Goal: Task Accomplishment & Management: Use online tool/utility

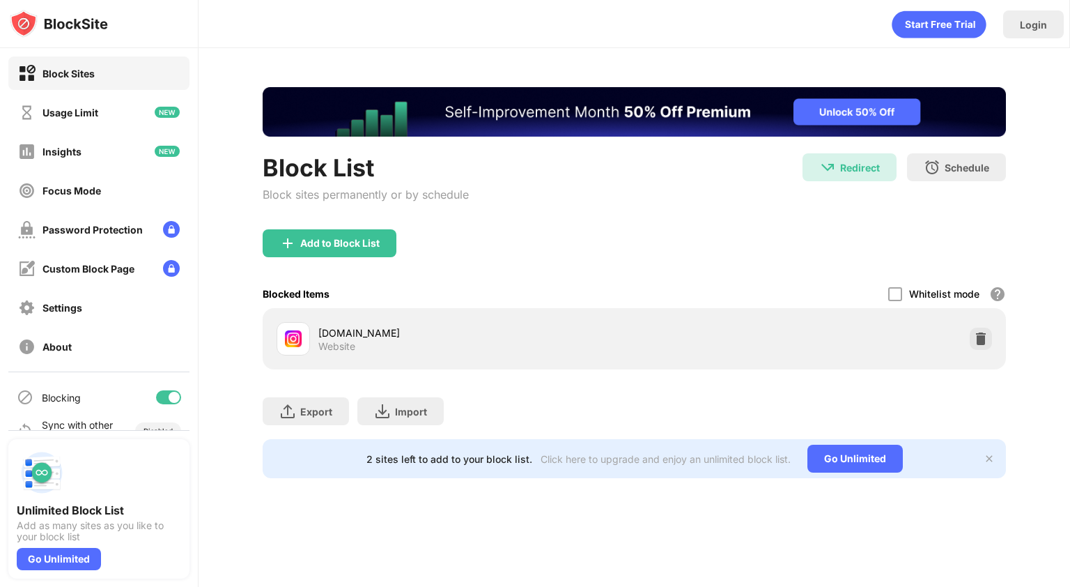
click at [973, 341] on div at bounding box center [981, 338] width 22 height 22
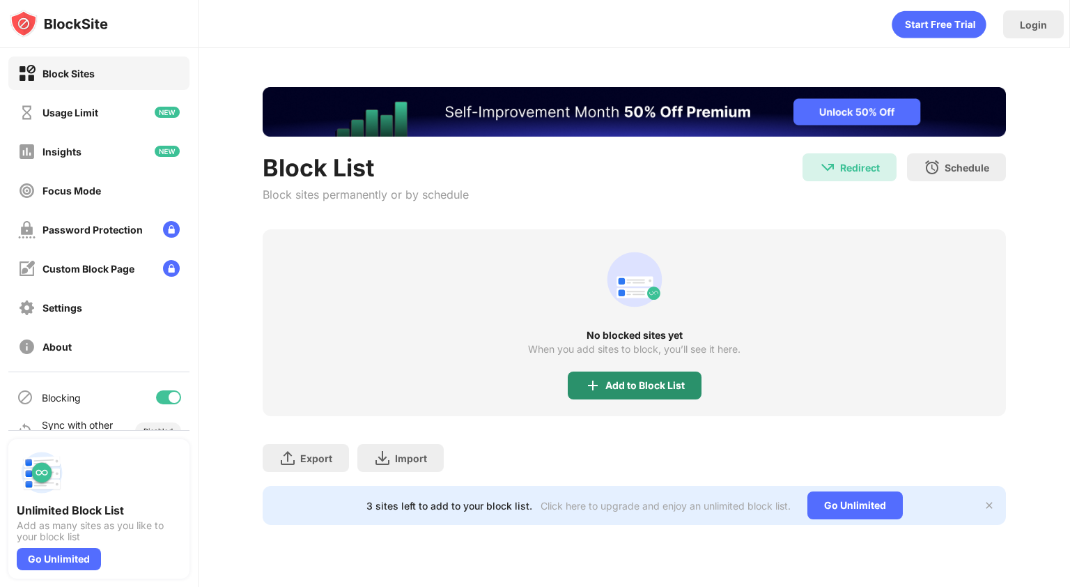
click at [619, 380] on div "Add to Block List" at bounding box center [644, 385] width 79 height 11
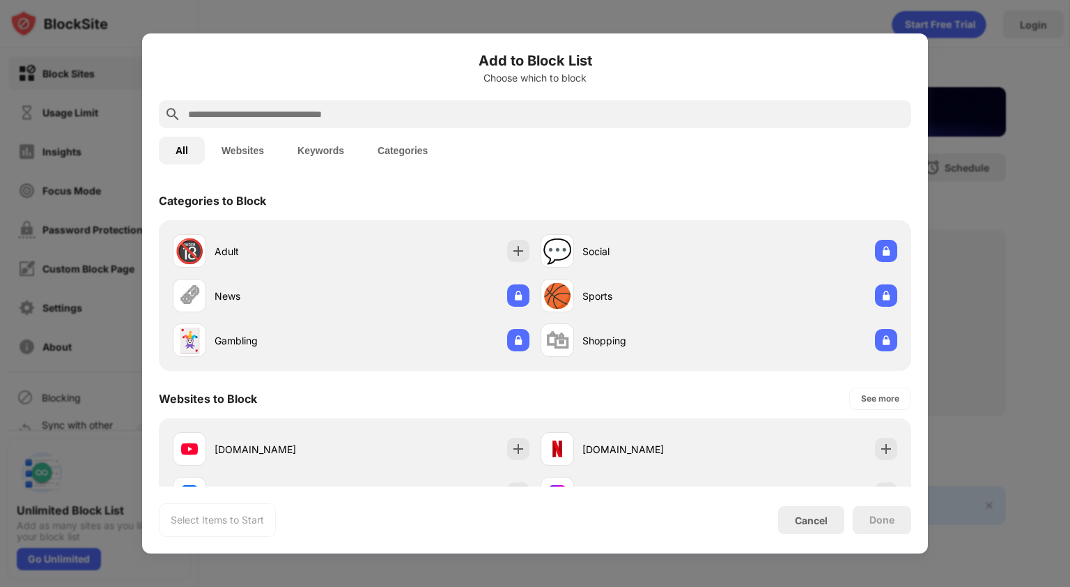
click at [508, 115] on input "text" at bounding box center [546, 114] width 719 height 17
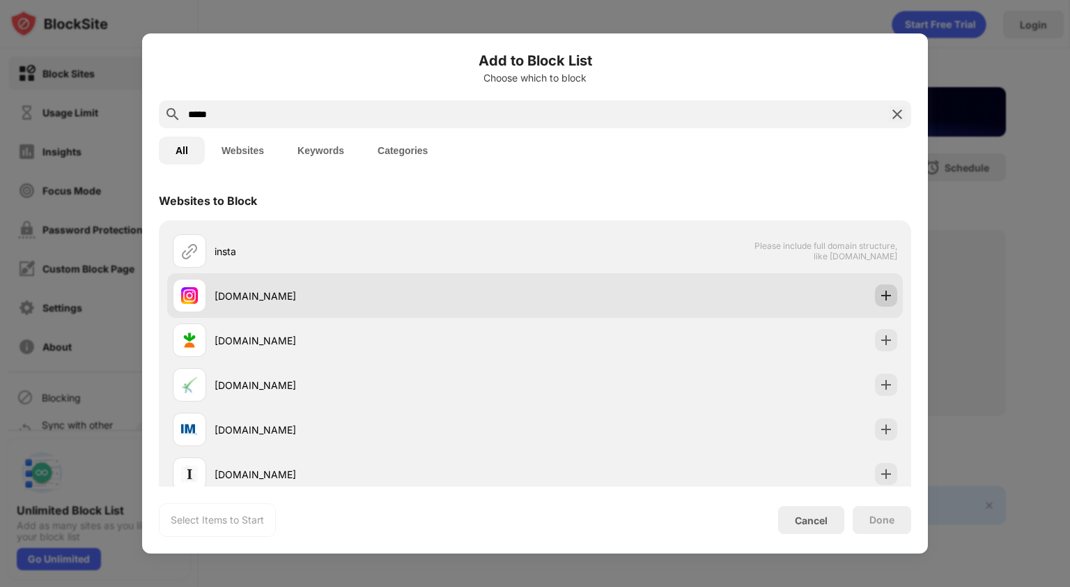
type input "*****"
click at [879, 288] on img at bounding box center [886, 295] width 14 height 14
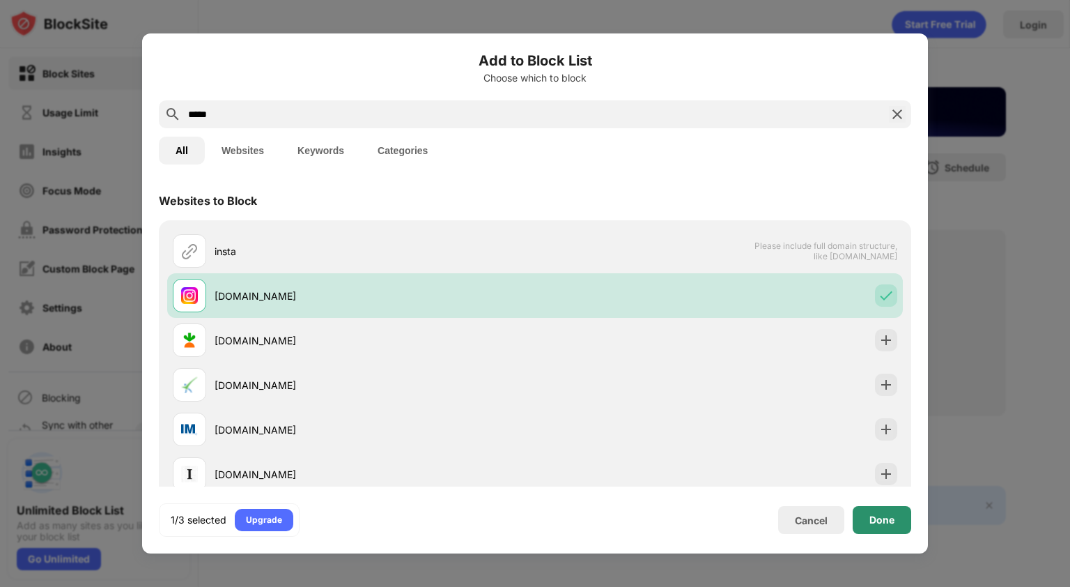
click at [879, 526] on div "Done" at bounding box center [882, 520] width 59 height 28
